Goal: Information Seeking & Learning: Learn about a topic

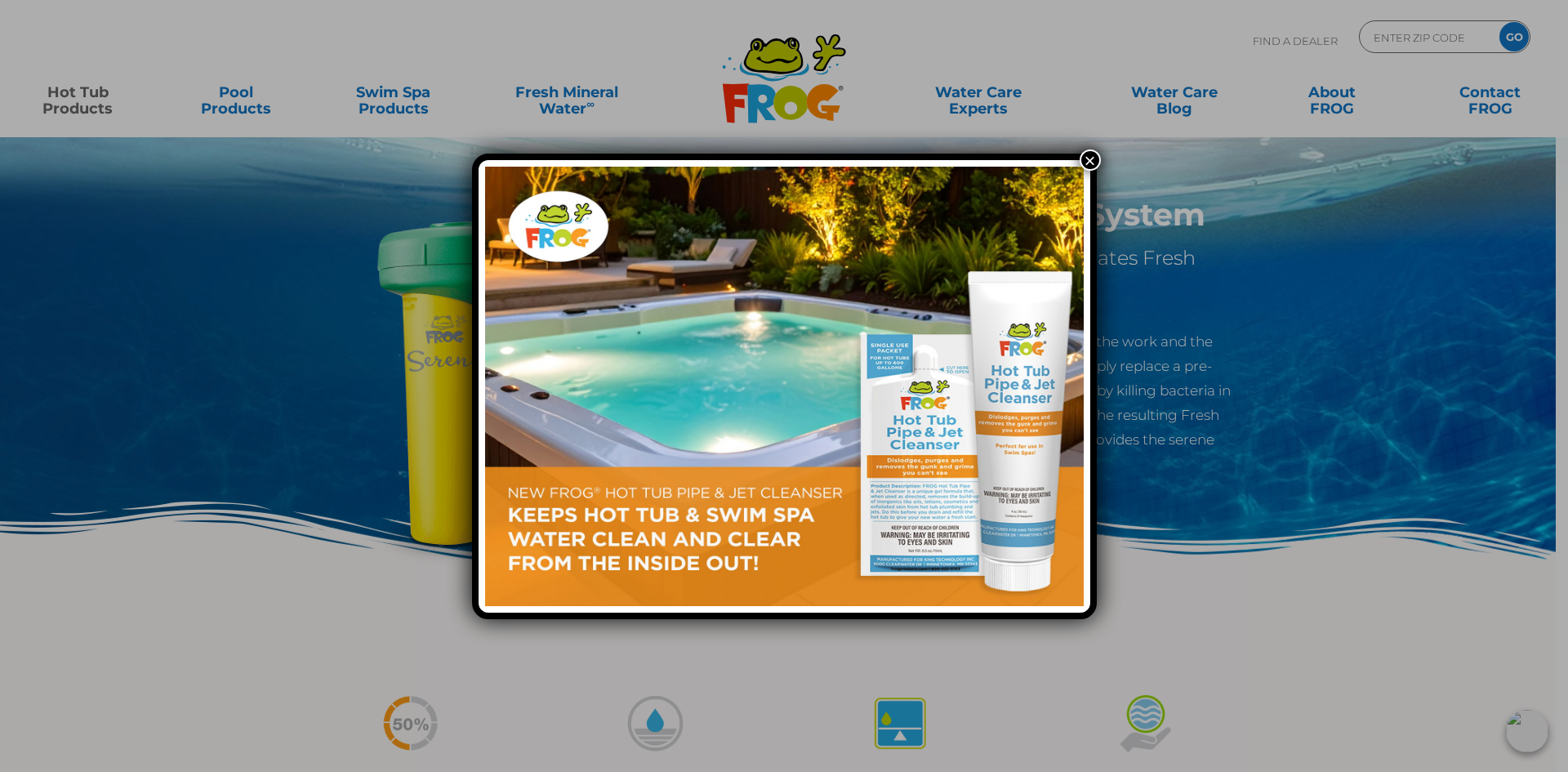
click at [1091, 161] on button "×" at bounding box center [1090, 160] width 21 height 21
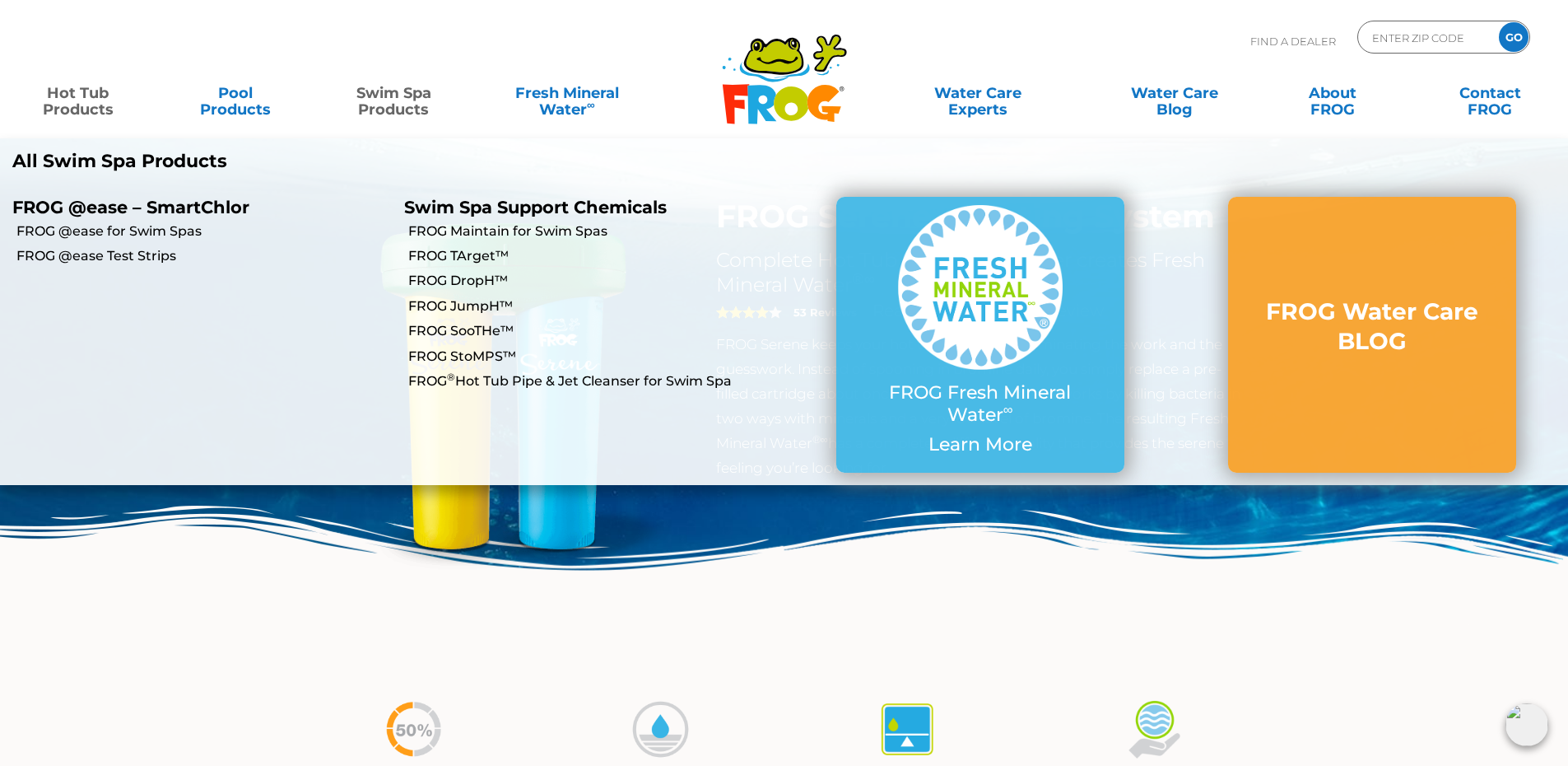
click at [380, 95] on link "Swim Spa Products" at bounding box center [394, 92] width 123 height 33
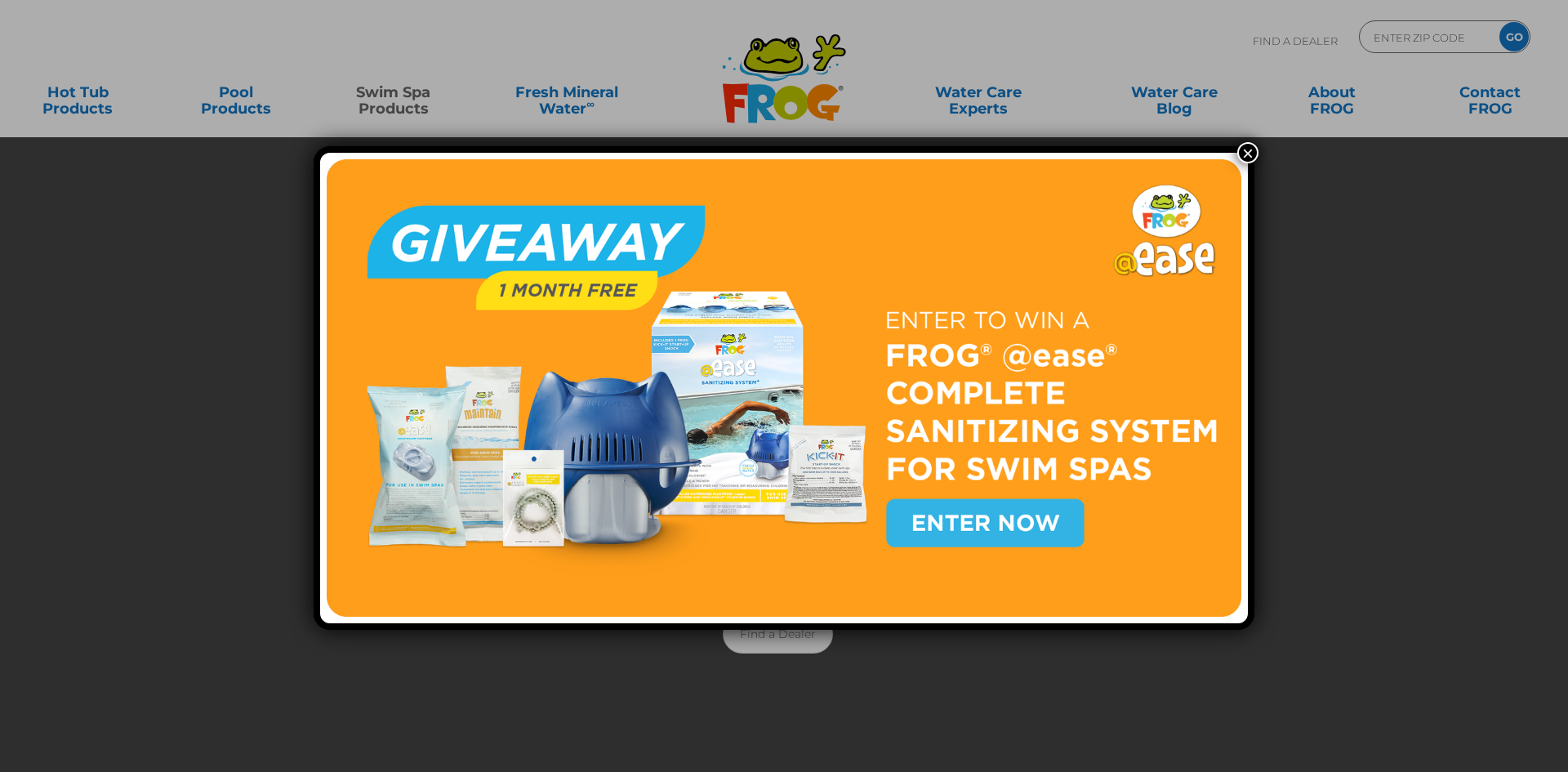
drag, startPoint x: 1244, startPoint y: 148, endPoint x: 1218, endPoint y: 183, distance: 43.6
click at [1243, 148] on button "×" at bounding box center [1248, 152] width 21 height 21
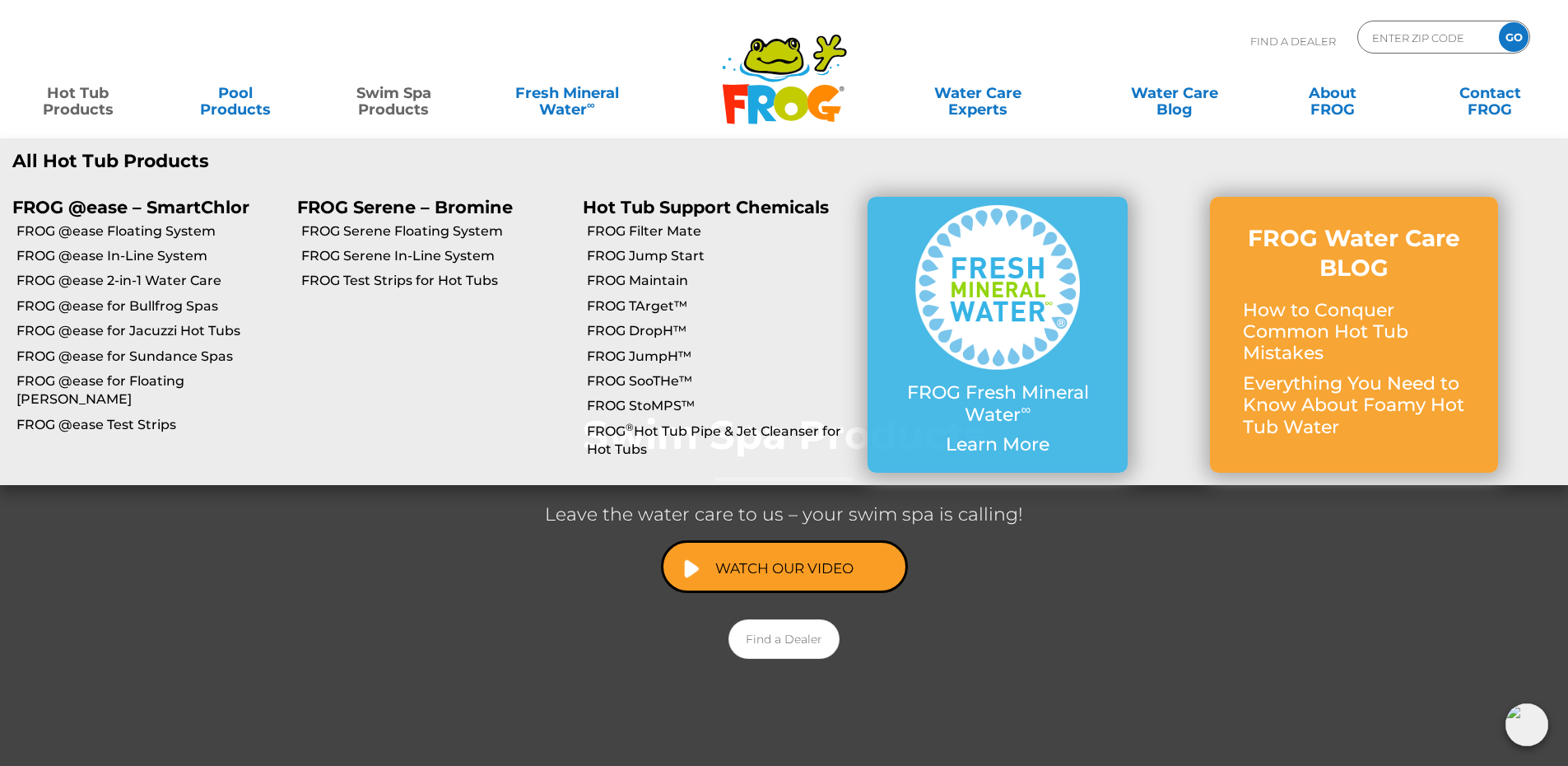
click at [73, 95] on link "Hot Tub Products" at bounding box center [78, 92] width 123 height 33
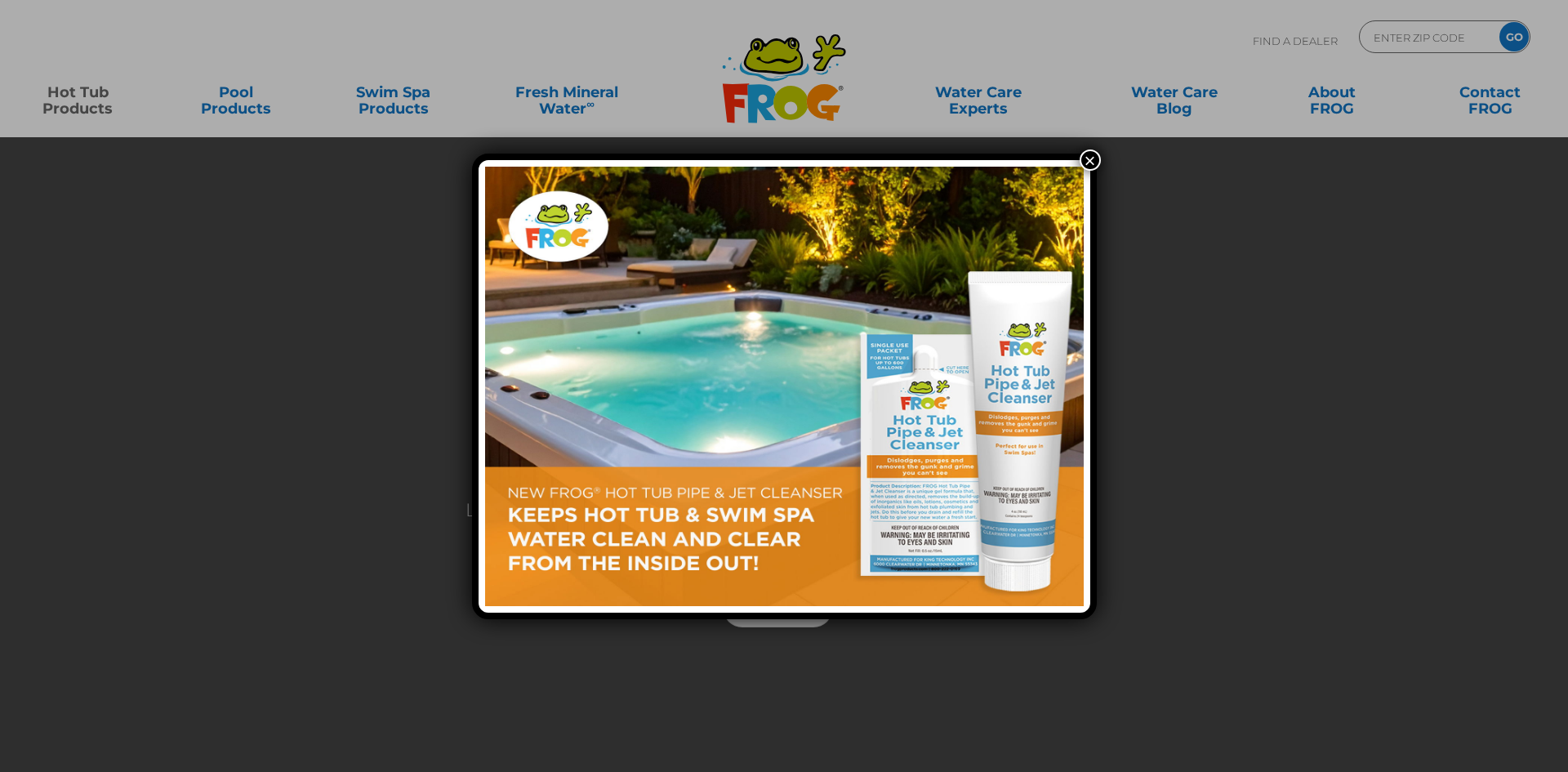
click at [1095, 156] on button "×" at bounding box center [1090, 160] width 21 height 21
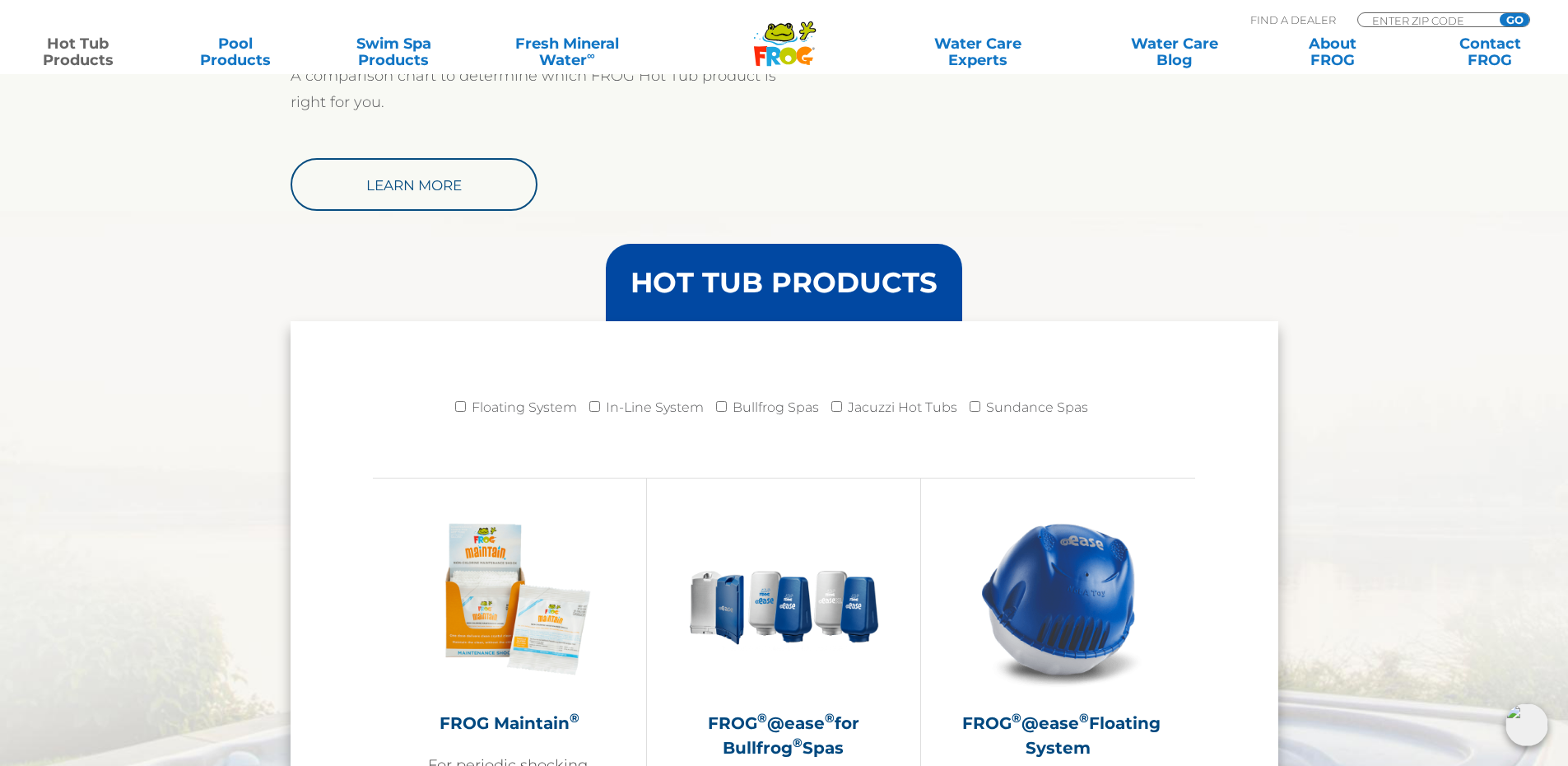
scroll to position [1235, 0]
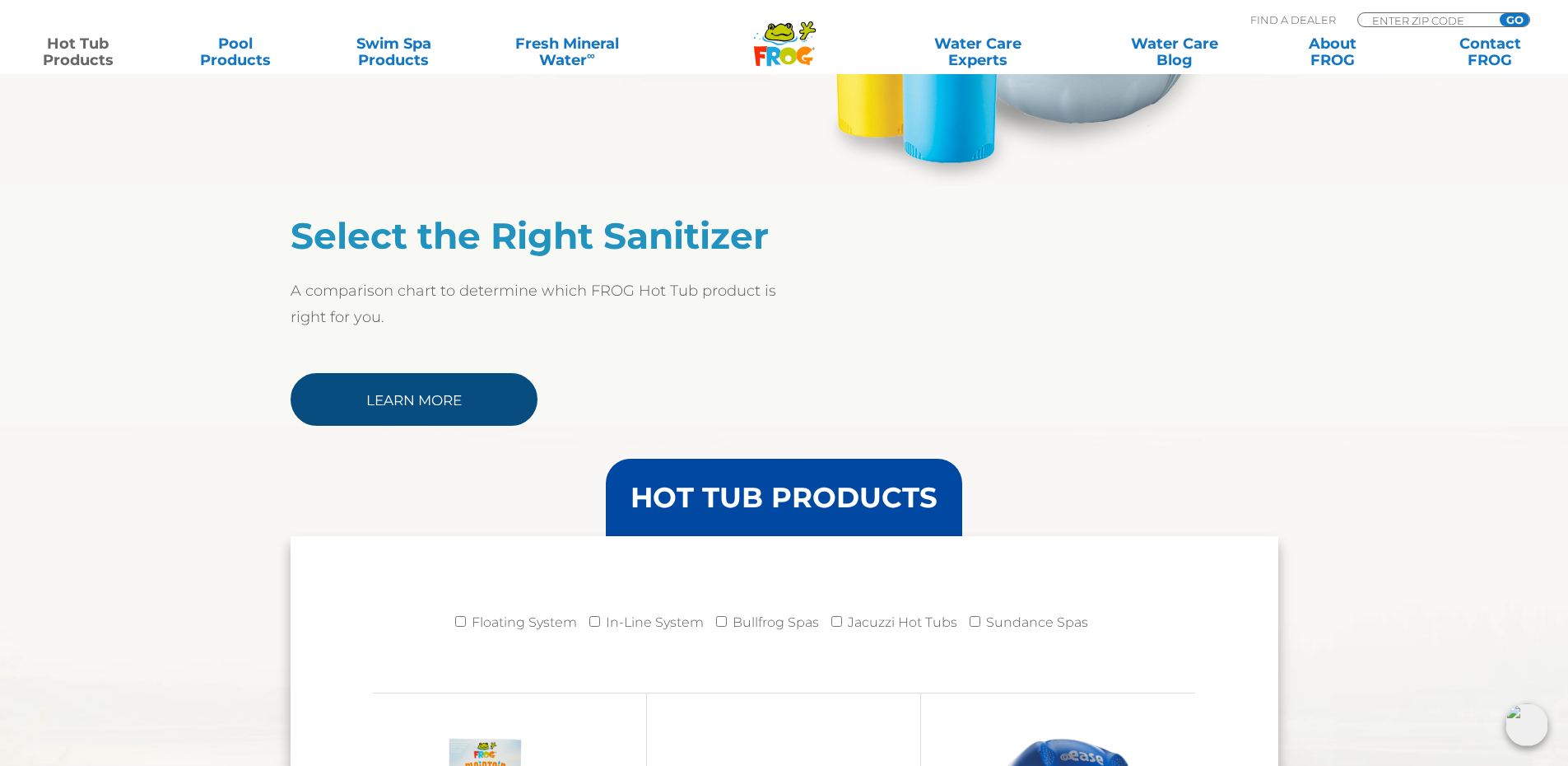
click at [441, 410] on link "Learn More" at bounding box center [414, 399] width 247 height 52
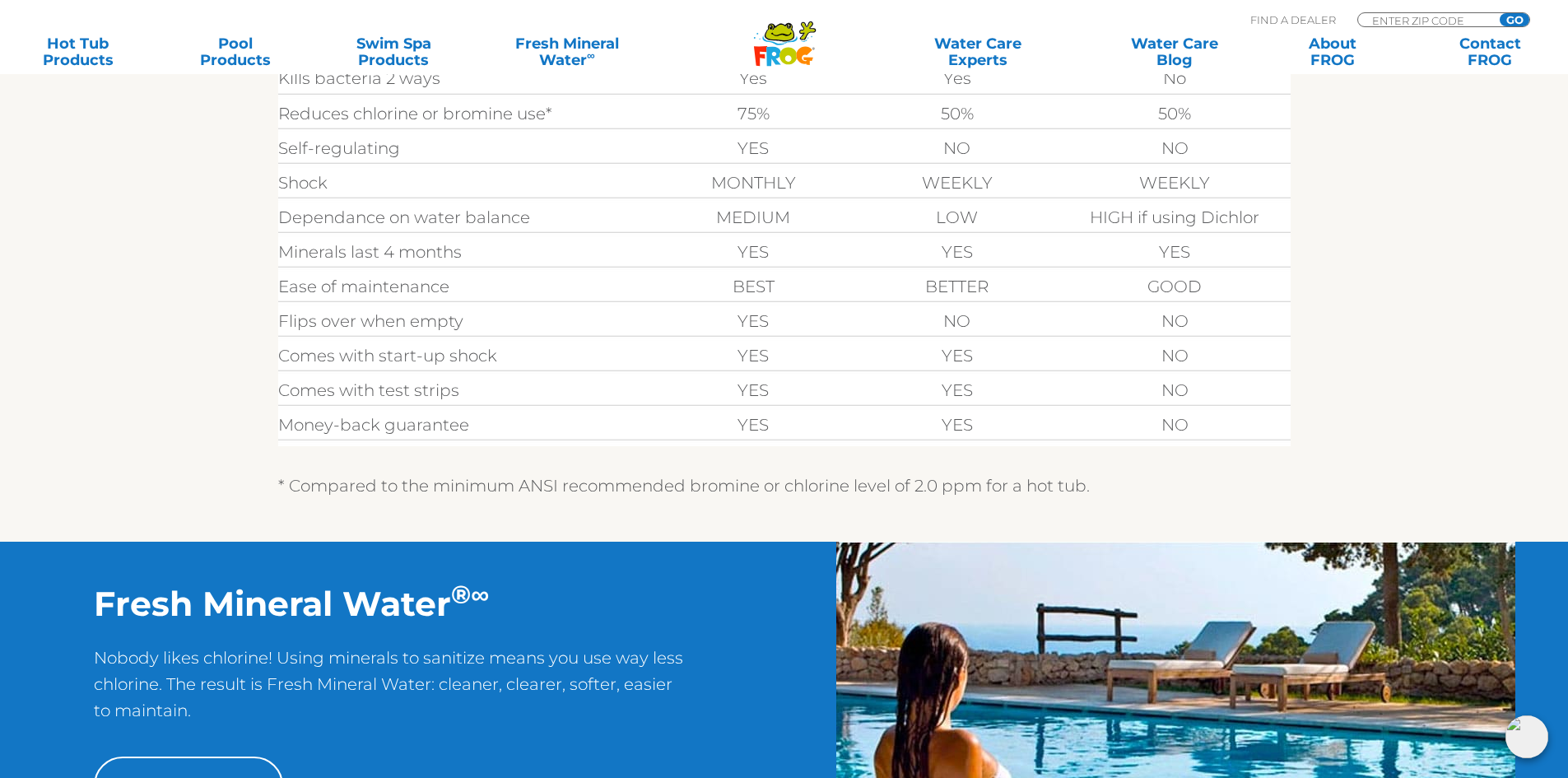
scroll to position [411, 0]
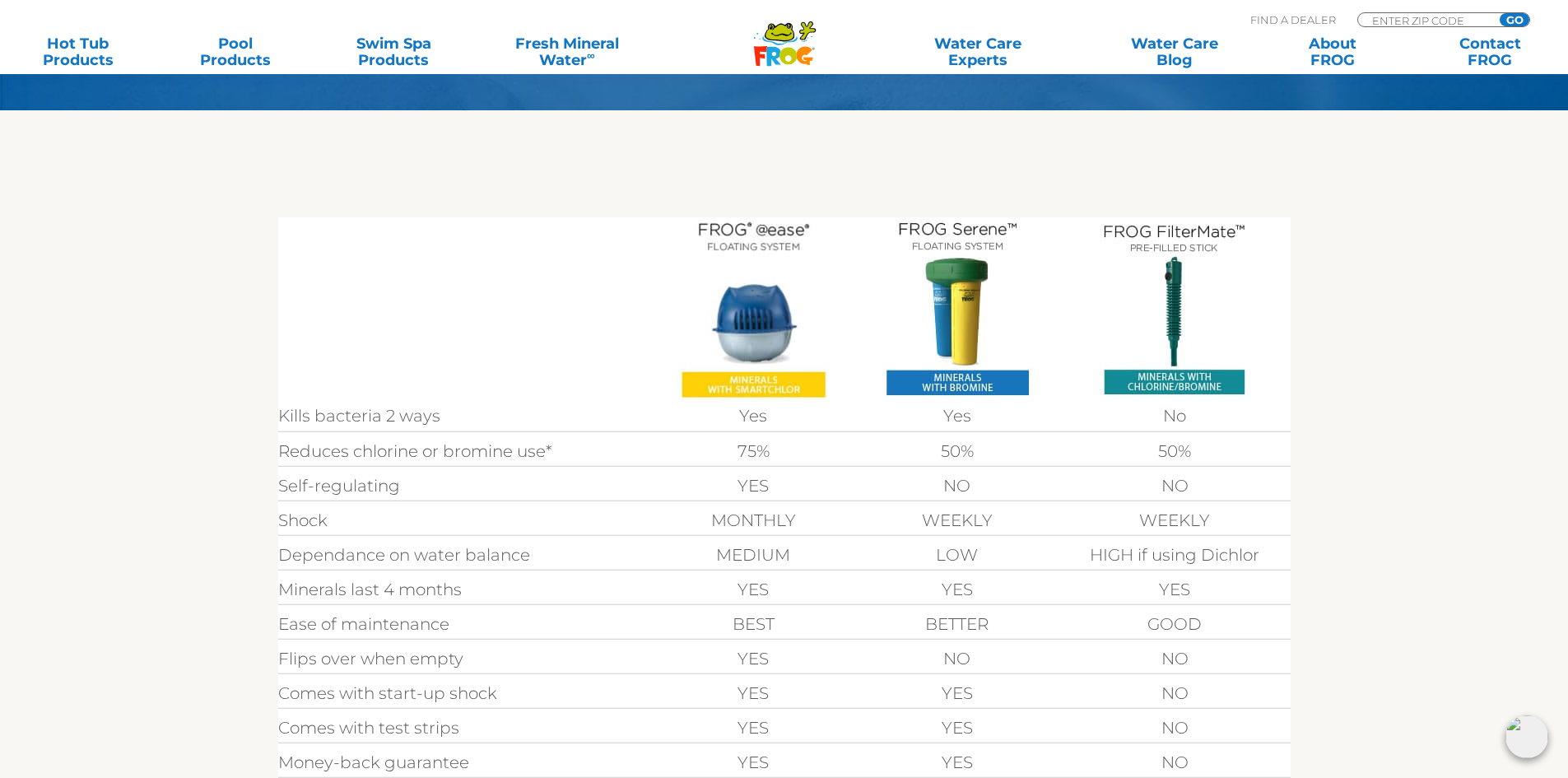
click at [967, 298] on img at bounding box center [957, 310] width 150 height 185
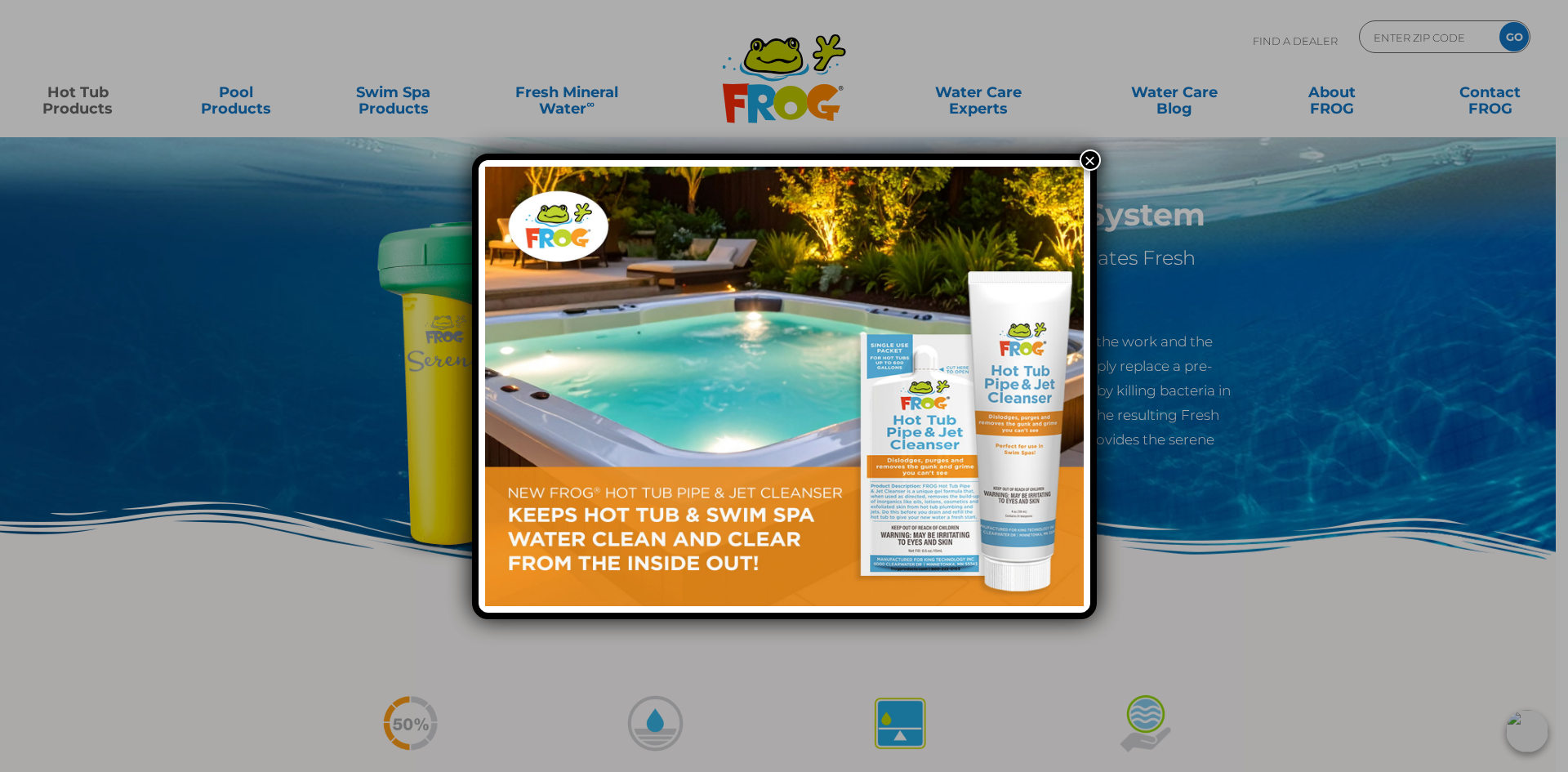
click at [1089, 159] on button "×" at bounding box center [1090, 160] width 21 height 21
